Goal: Check status

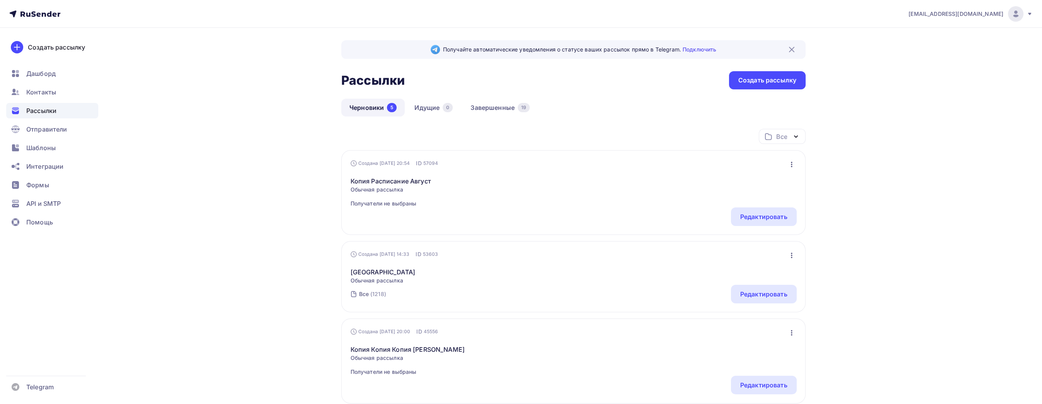
drag, startPoint x: 375, startPoint y: 98, endPoint x: 376, endPoint y: 103, distance: 5.0
click at [375, 99] on div "Получайте автоматические уведомления о статусе ваших рассылок прямо в Telegram.…" at bounding box center [573, 337] width 464 height 594
click at [376, 106] on link "Черновики 5" at bounding box center [372, 108] width 63 height 18
click at [488, 112] on link "Завершенные 19" at bounding box center [499, 108] width 75 height 18
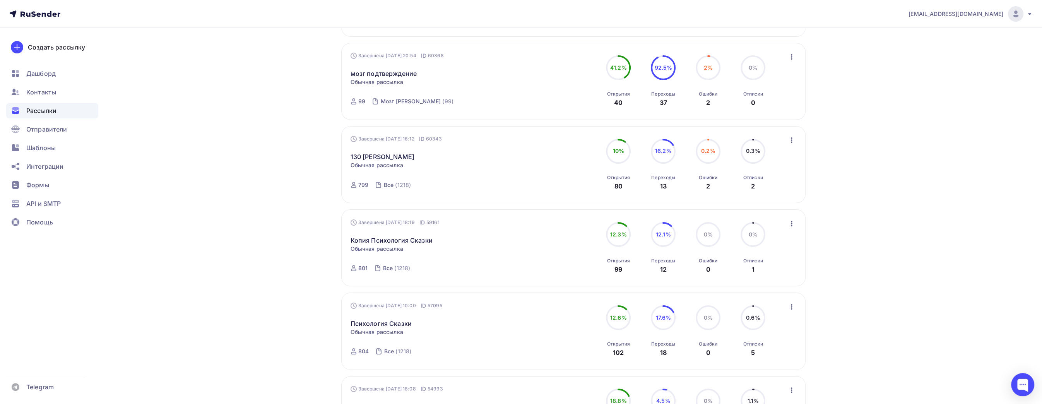
scroll to position [271, 0]
click at [366, 161] on link "130 [PERSON_NAME]" at bounding box center [383, 159] width 64 height 9
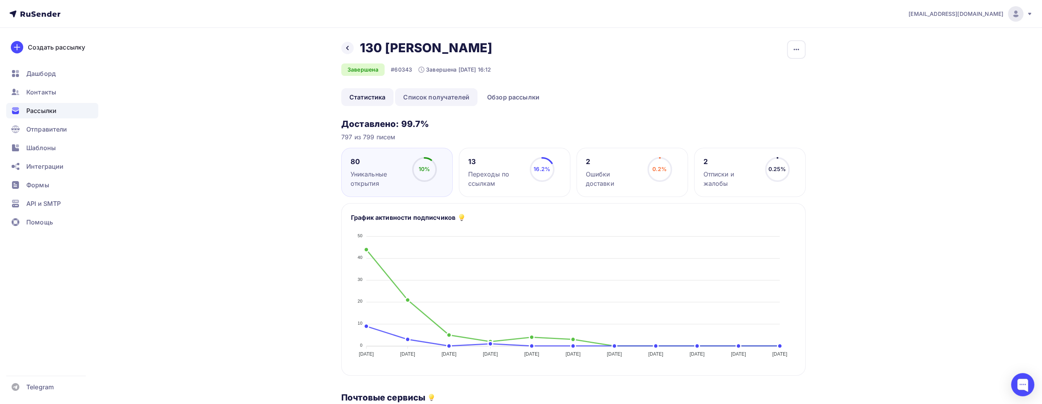
click at [436, 95] on link "Список получателей" at bounding box center [436, 97] width 82 height 18
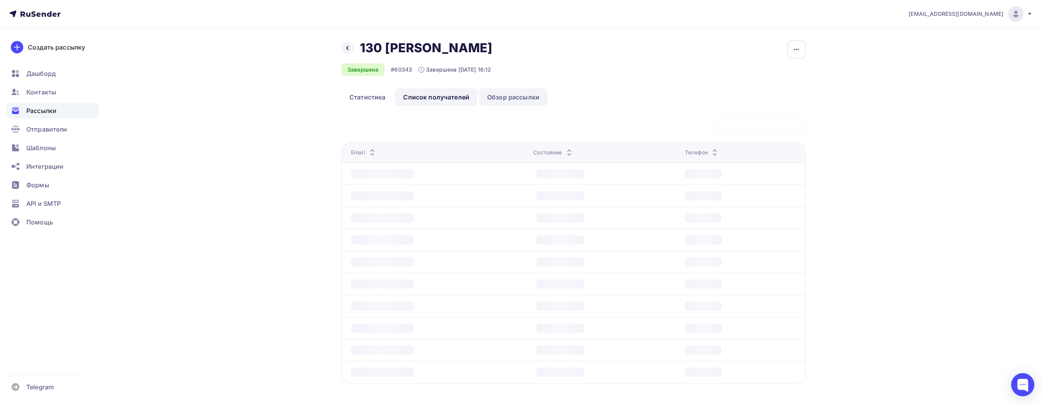
click at [513, 98] on link "Обзор рассылки" at bounding box center [513, 97] width 68 height 18
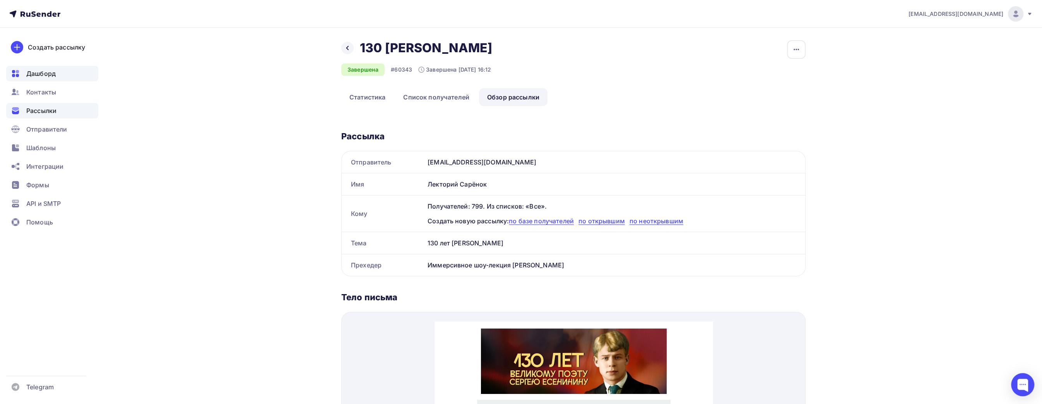
click at [60, 68] on div "Дашборд" at bounding box center [52, 73] width 92 height 15
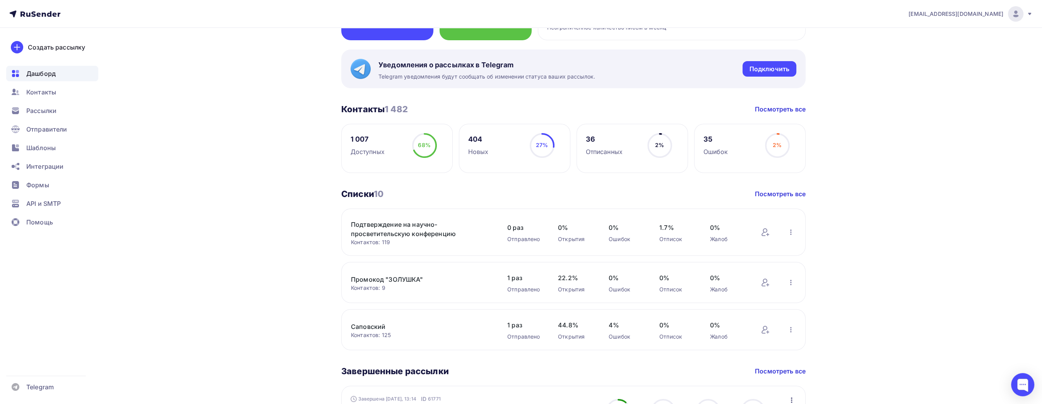
scroll to position [116, 0]
